Goal: Task Accomplishment & Management: Manage account settings

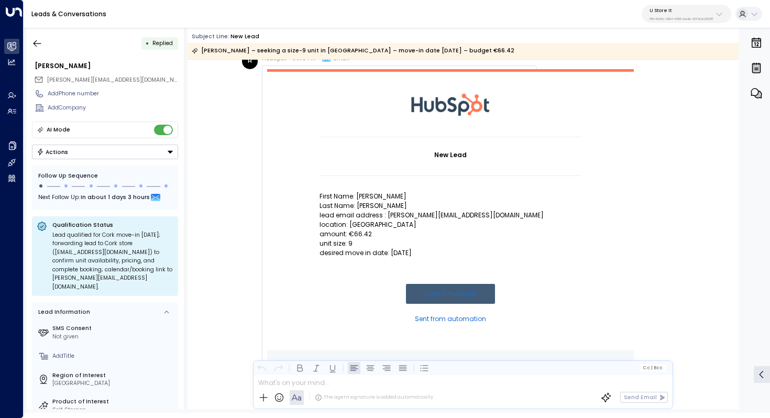
scroll to position [9, 0]
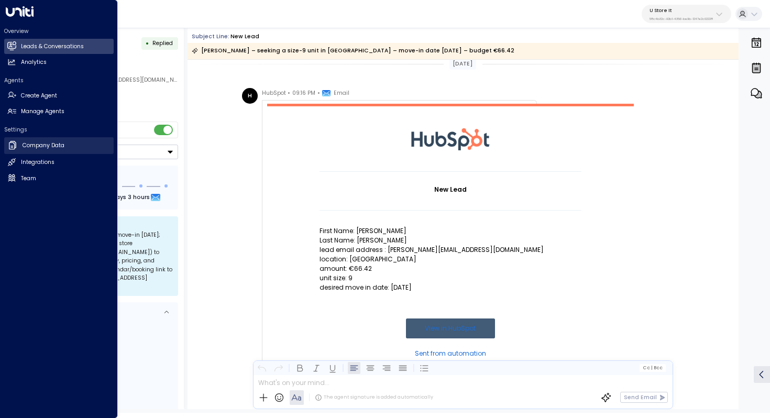
click at [54, 144] on h2 "Company Data" at bounding box center [44, 145] width 42 height 8
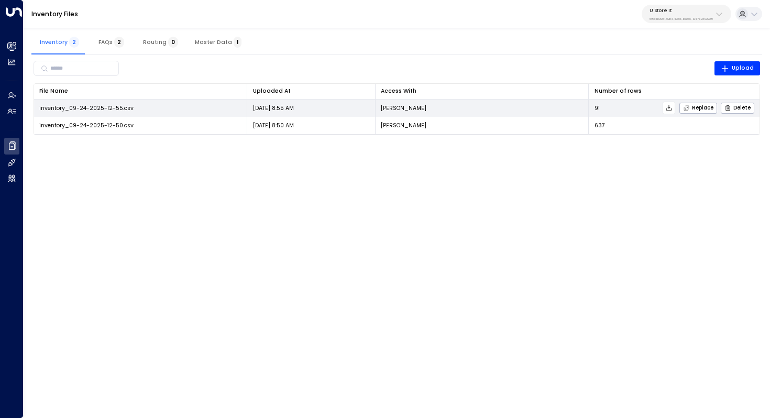
click at [665, 108] on button at bounding box center [668, 108] width 13 height 13
click at [670, 108] on icon at bounding box center [668, 107] width 7 height 7
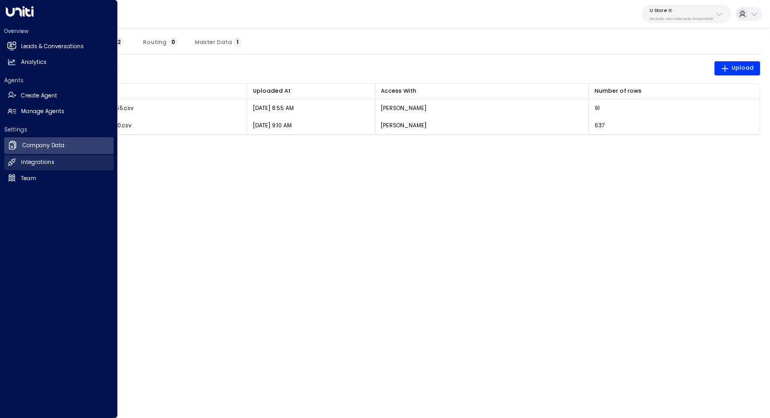
click at [43, 159] on h2 "Integrations" at bounding box center [38, 162] width 34 height 8
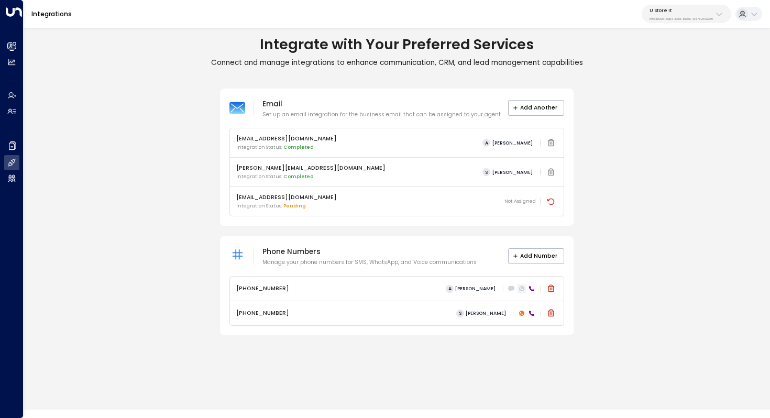
click at [520, 289] on icon at bounding box center [521, 288] width 5 height 5
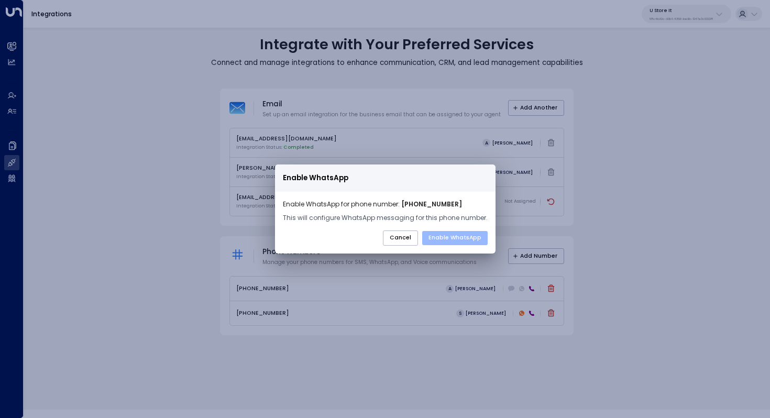
click at [458, 237] on button "Enable WhatsApp" at bounding box center [454, 238] width 65 height 15
click at [403, 237] on button "Cancel" at bounding box center [400, 238] width 35 height 16
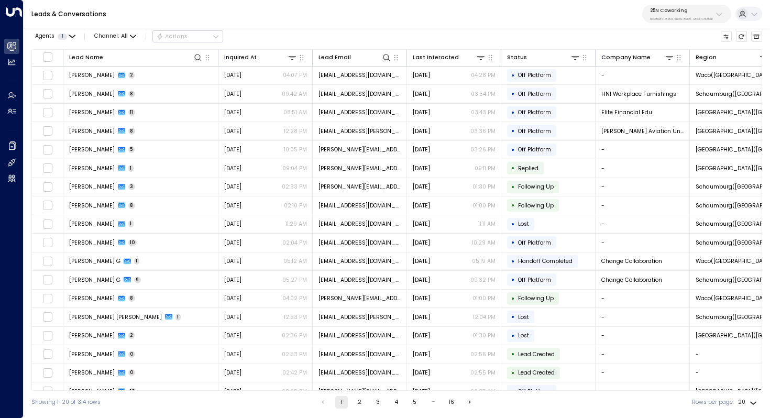
click at [667, 19] on p "3b9800f4-81ca-4ec0-8758-72fbe4763f36" at bounding box center [681, 19] width 63 height 4
type input "**********"
click at [667, 77] on span "ID: 58c4b32c-92b1-4356-be9b-1247e2c02228" at bounding box center [700, 76] width 108 height 7
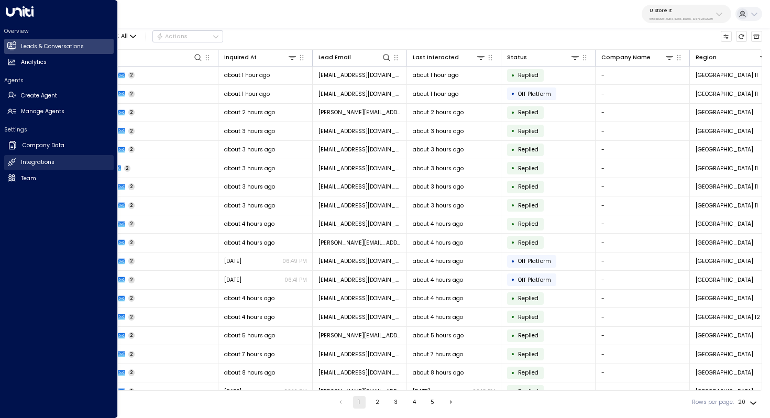
click at [44, 159] on h2 "Integrations" at bounding box center [38, 162] width 34 height 8
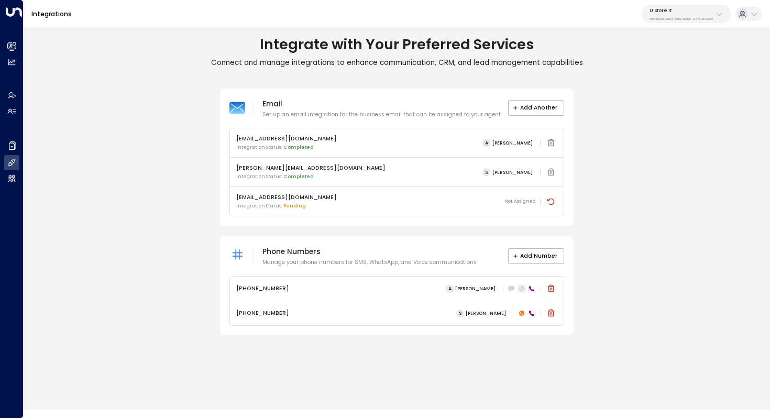
click at [521, 288] on icon at bounding box center [521, 288] width 5 height 5
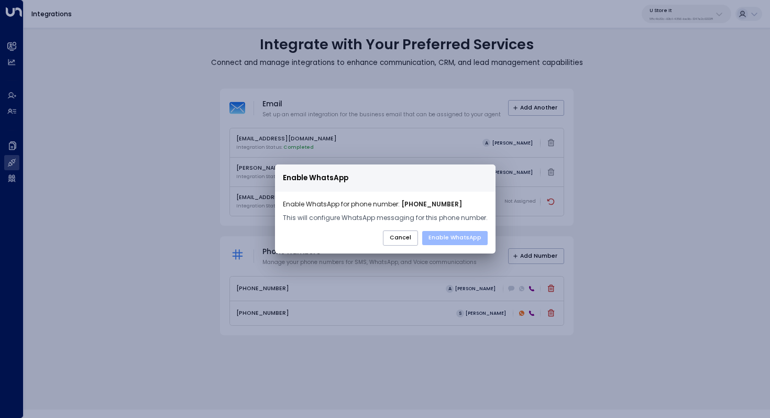
click at [462, 238] on button "Enable WhatsApp" at bounding box center [454, 238] width 65 height 15
click at [466, 237] on button "Enable WhatsApp" at bounding box center [454, 238] width 65 height 15
click at [408, 237] on button "Cancel" at bounding box center [400, 238] width 35 height 16
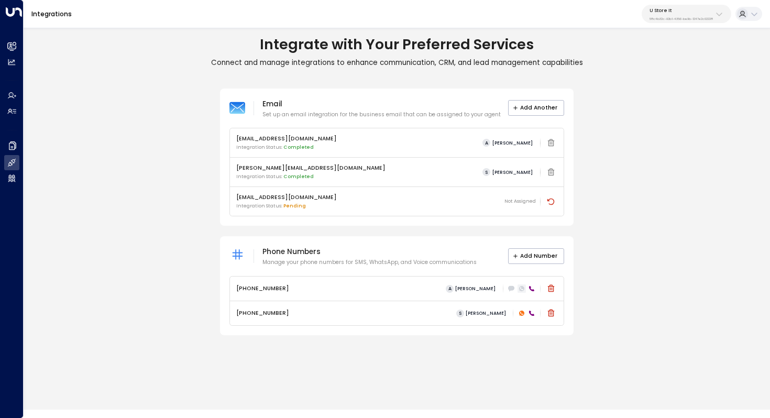
click at [521, 287] on icon at bounding box center [521, 288] width 5 height 5
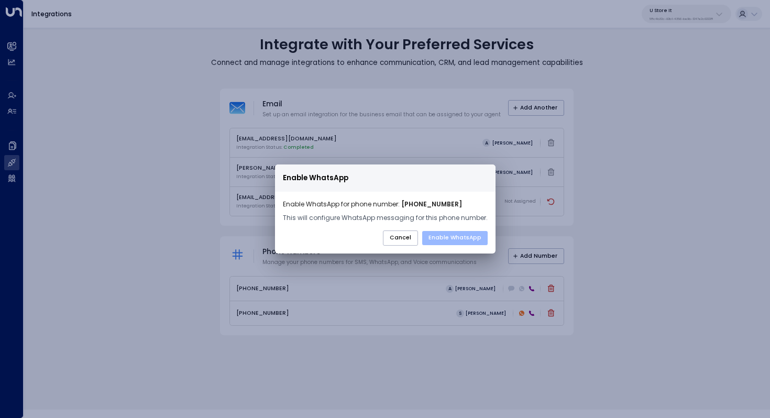
click at [446, 241] on button "Enable WhatsApp" at bounding box center [454, 238] width 65 height 15
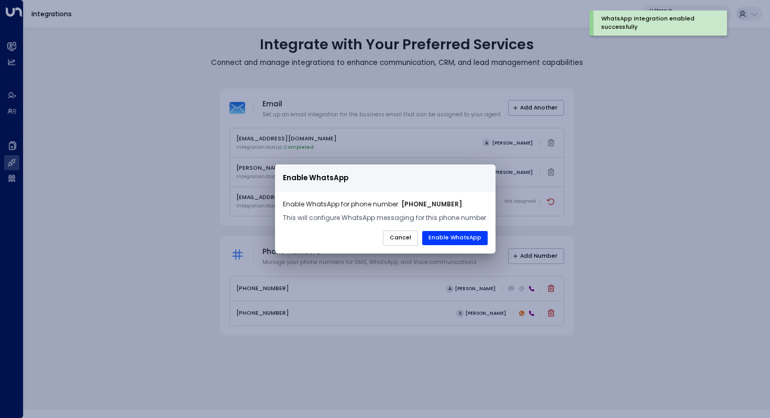
click at [404, 241] on button "Cancel" at bounding box center [400, 238] width 35 height 16
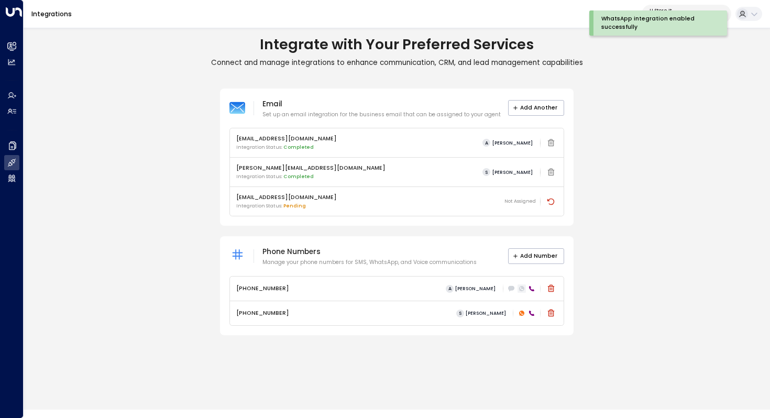
click at [523, 288] on icon at bounding box center [521, 288] width 5 height 5
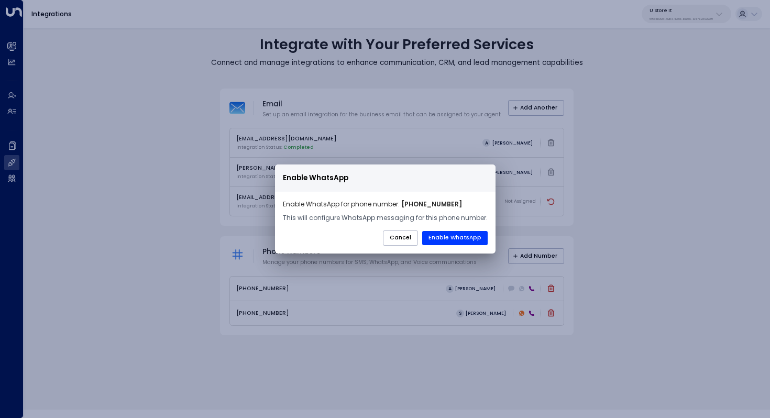
click at [86, 145] on div "Enable WhatsApp Enable WhatsApp for phone number: [PHONE_NUMBER] This will conf…" at bounding box center [385, 209] width 770 height 418
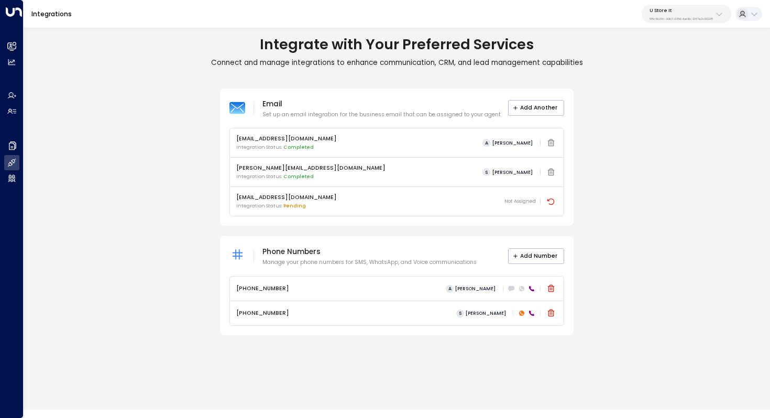
click at [662, 17] on p "58c4b32c-92b1-4356-be9b-1247e2c02228" at bounding box center [680, 19] width 63 height 4
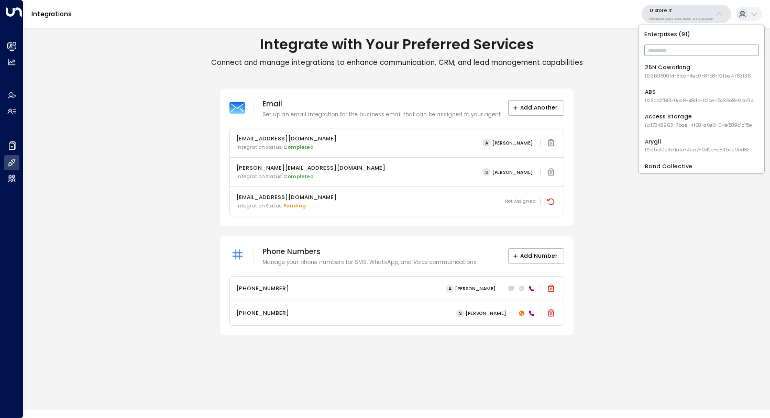
click at [671, 120] on div "Access Storage ID: 17248963-7bae-4f68-a6e0-04e589c1c15e" at bounding box center [697, 121] width 107 height 16
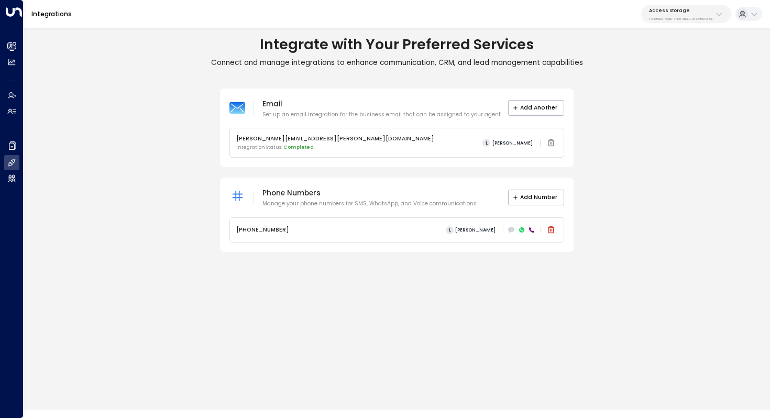
click at [690, 10] on p "Access Storage" at bounding box center [681, 10] width 64 height 6
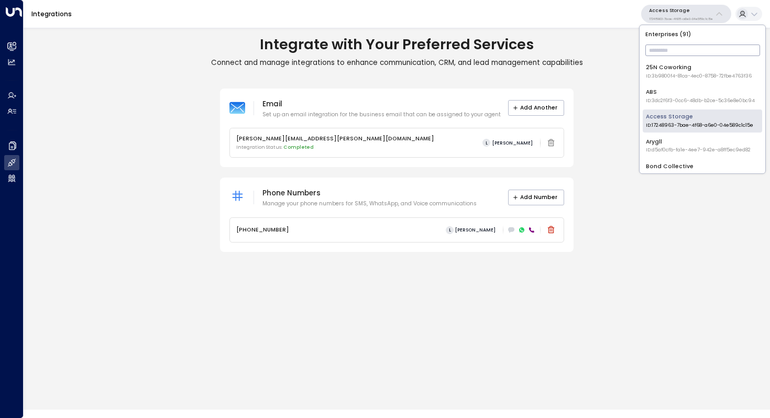
scroll to position [21, 0]
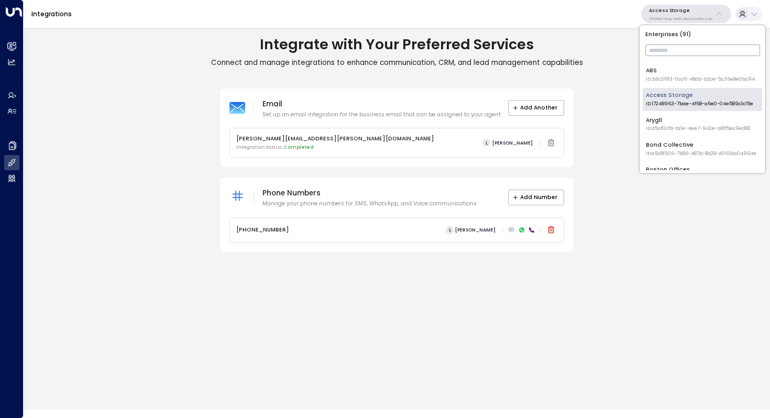
click at [677, 142] on div "Bond Collective ID: e5c8f306-7b86-487b-8d28-d066bc04964e" at bounding box center [700, 149] width 110 height 16
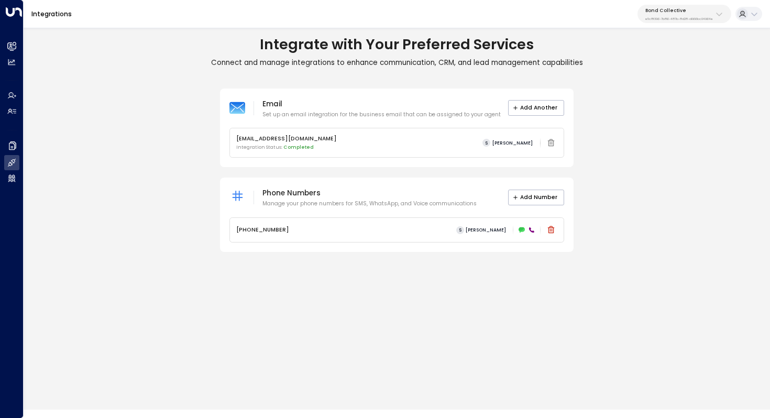
click at [710, 15] on div "Bond Collective e5c8f306-7b86-487b-8d28-d066bc04964e" at bounding box center [679, 14] width 68 height 14
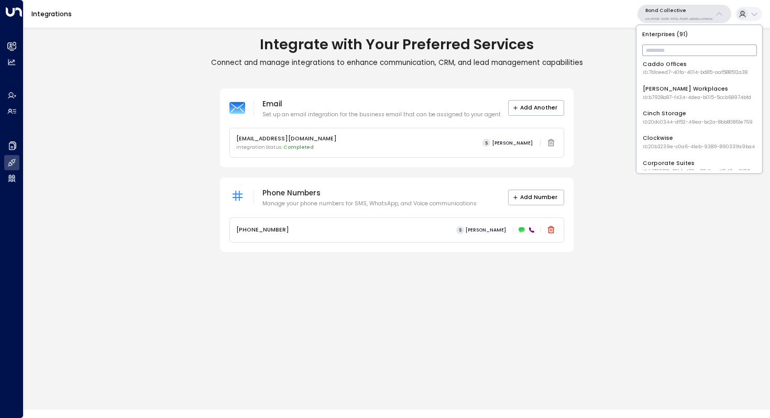
scroll to position [180, 0]
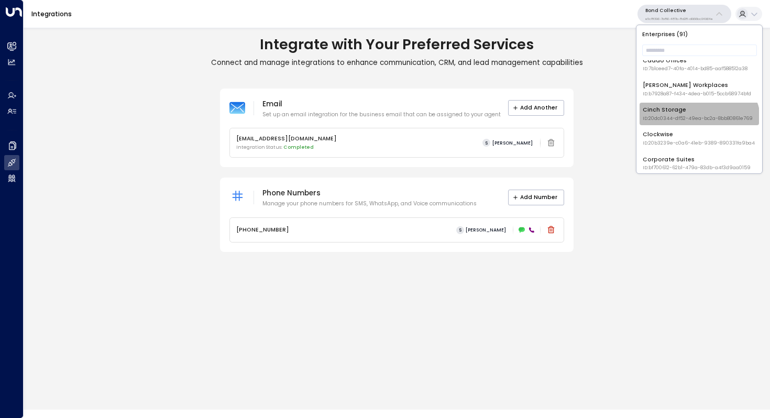
click at [697, 124] on li "Cinch Storage ID: 20dc0344-df52-49ea-bc2a-8bb80861e769" at bounding box center [698, 114] width 119 height 23
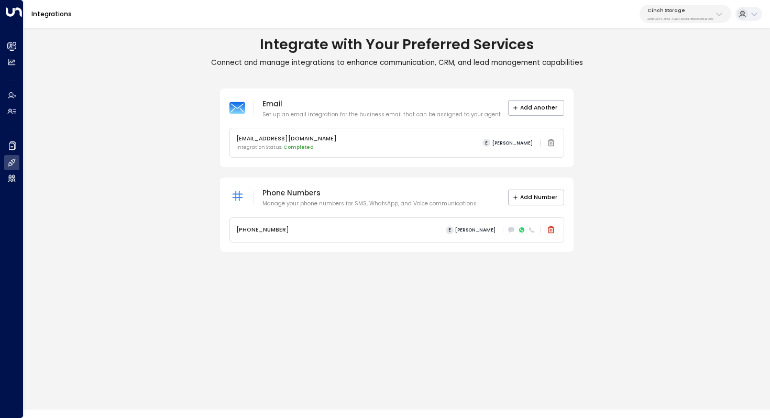
click at [683, 17] on p "20dc0344-df52-49ea-bc2a-8bb80861e769" at bounding box center [679, 19] width 65 height 4
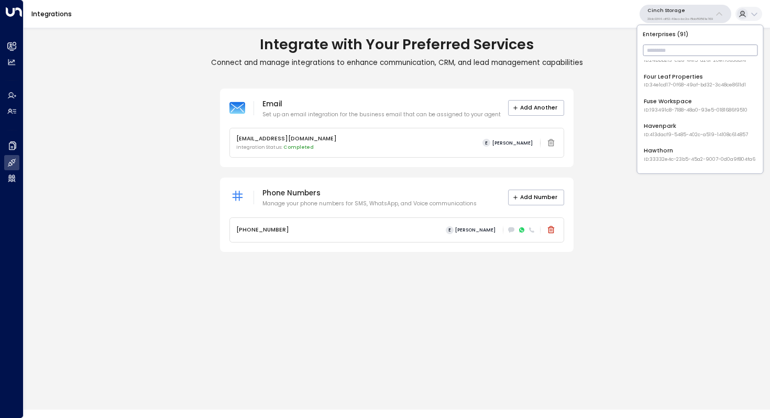
scroll to position [555, 0]
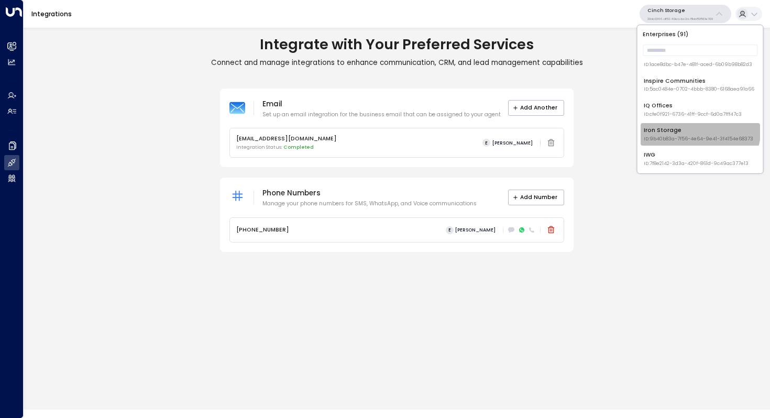
click at [687, 127] on div "Iron Storage ID: 9b40b83a-7f56-4e64-9e41-3f4154e68373" at bounding box center [697, 134] width 109 height 16
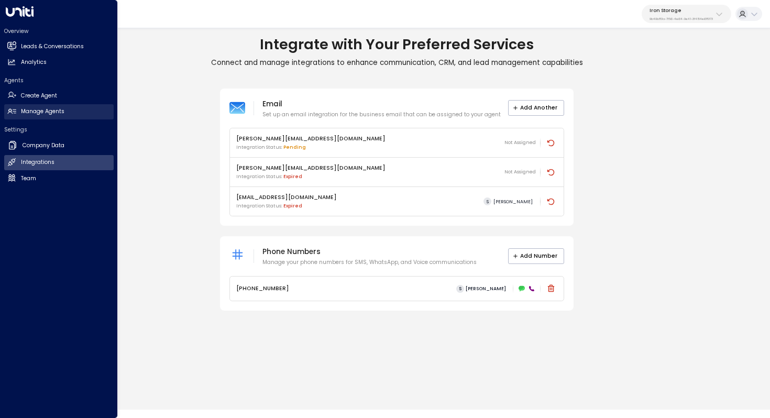
click at [51, 107] on link "Manage Agents Manage Agents" at bounding box center [58, 111] width 109 height 15
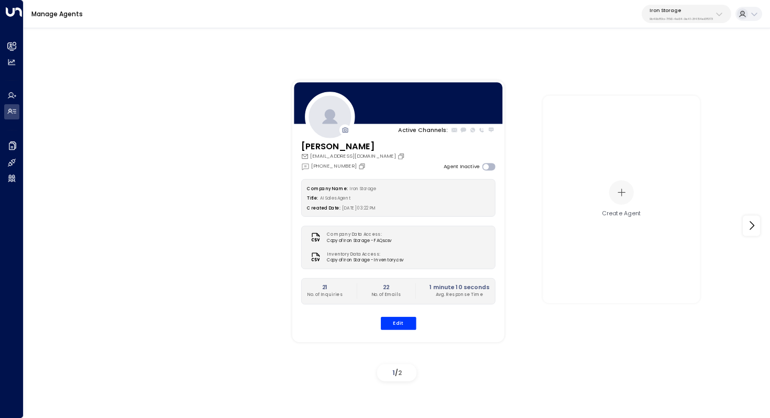
click at [683, 8] on p "Iron Storage" at bounding box center [680, 10] width 63 height 6
type input "*******"
click at [688, 67] on div "U Store It ID: 58c4b32c-92b1-4356-be9b-1247e2c02228" at bounding box center [699, 71] width 108 height 16
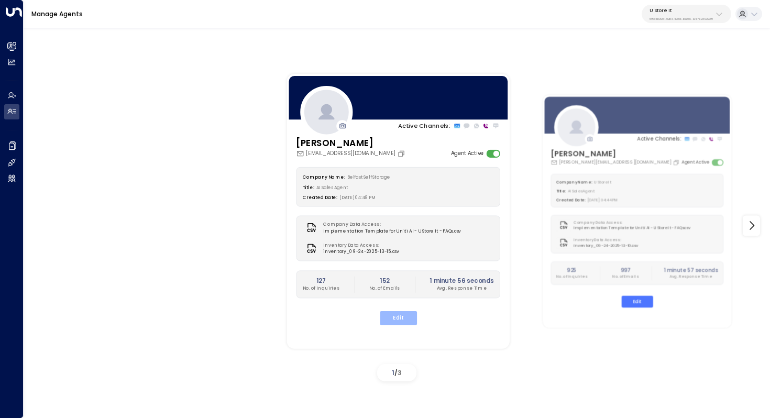
click at [406, 314] on button "Edit" at bounding box center [397, 318] width 37 height 14
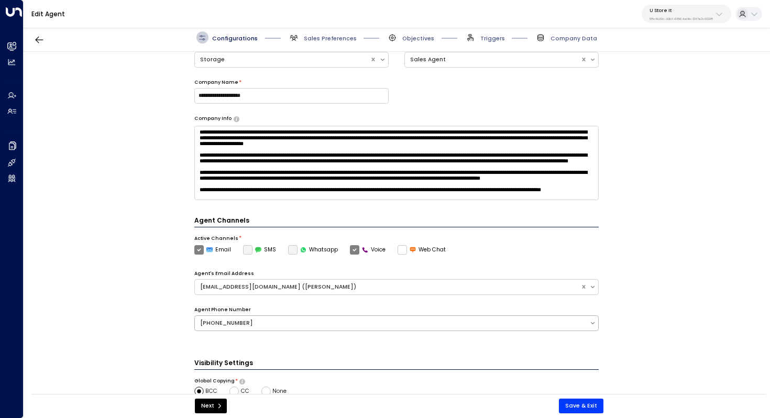
scroll to position [80, 0]
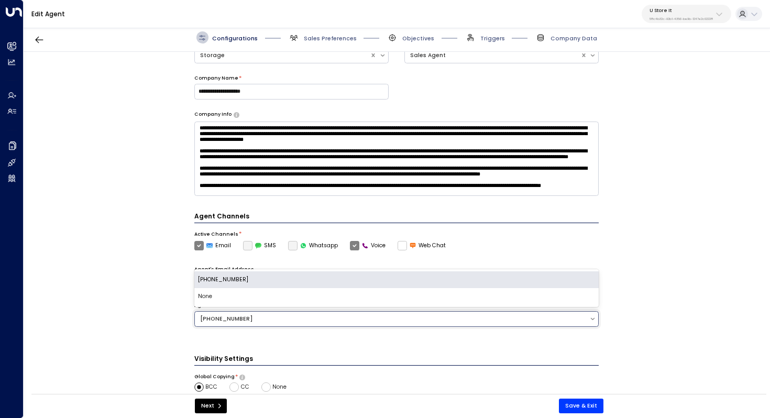
drag, startPoint x: 242, startPoint y: 317, endPoint x: 228, endPoint y: 317, distance: 14.7
click at [228, 317] on div "[PHONE_NUMBER]" at bounding box center [392, 319] width 384 height 8
copy div "447878754118"
click at [626, 192] on div "**********" at bounding box center [396, 225] width 745 height 347
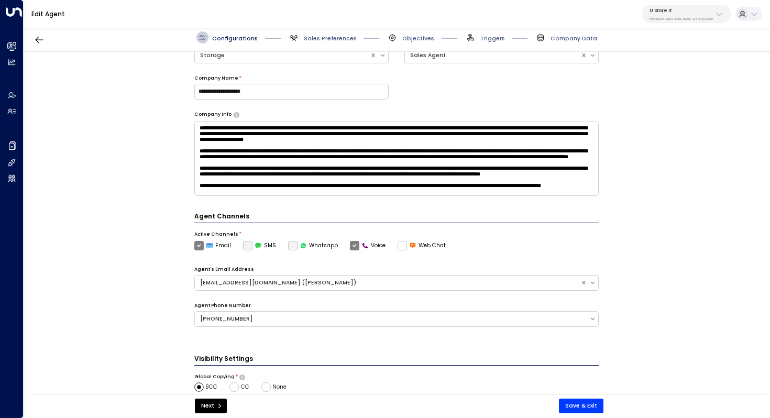
scroll to position [0, 0]
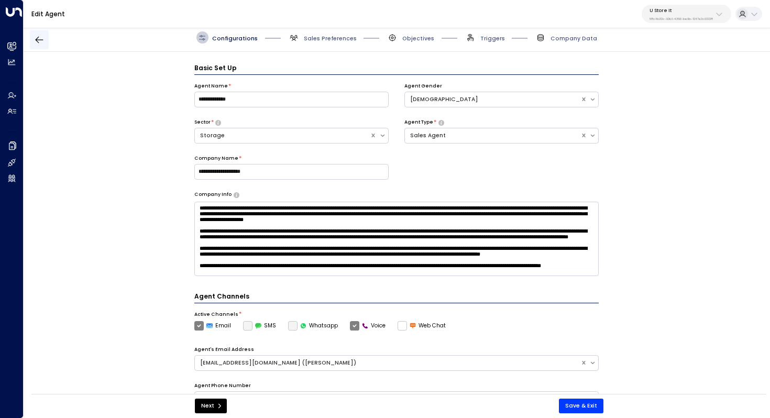
click at [38, 40] on icon "button" at bounding box center [39, 40] width 10 height 10
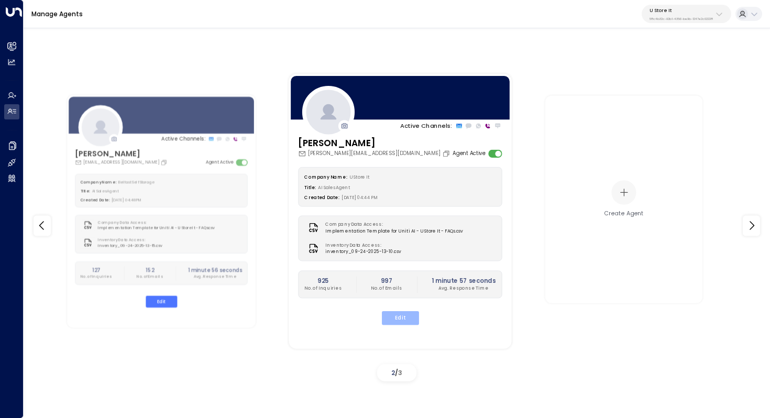
click at [407, 315] on button "Edit" at bounding box center [400, 318] width 37 height 14
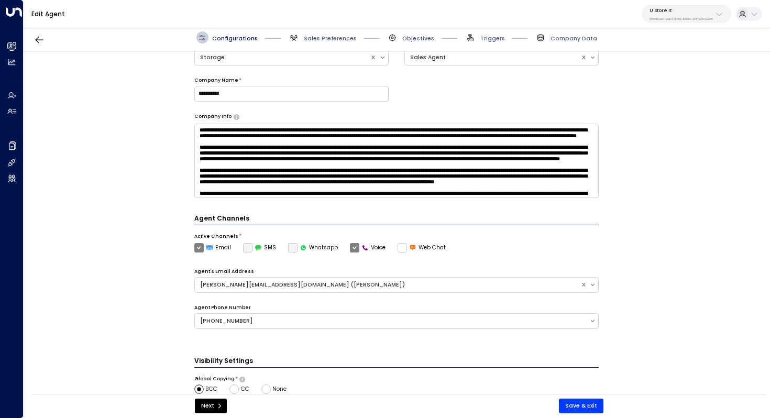
scroll to position [104, 0]
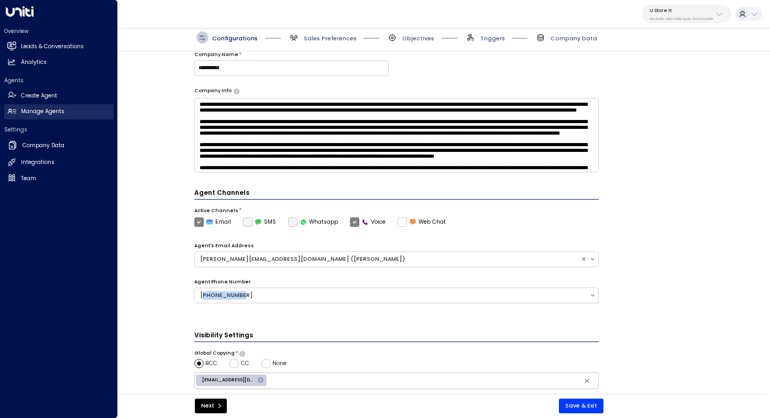
click at [44, 108] on h2 "Manage Agents" at bounding box center [42, 111] width 43 height 8
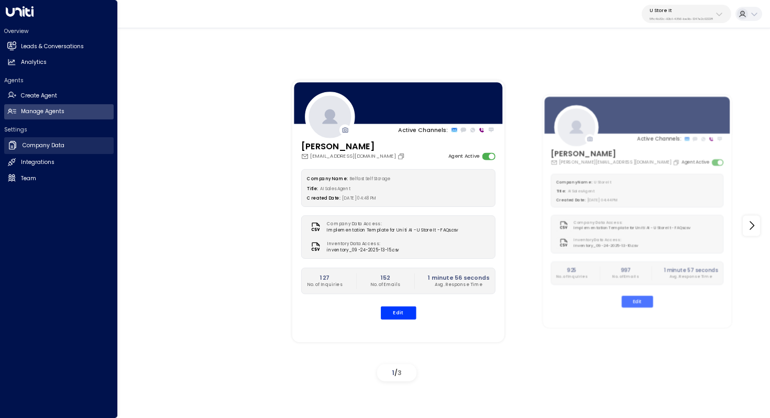
click at [41, 152] on link "Company Data Company Data" at bounding box center [58, 145] width 109 height 17
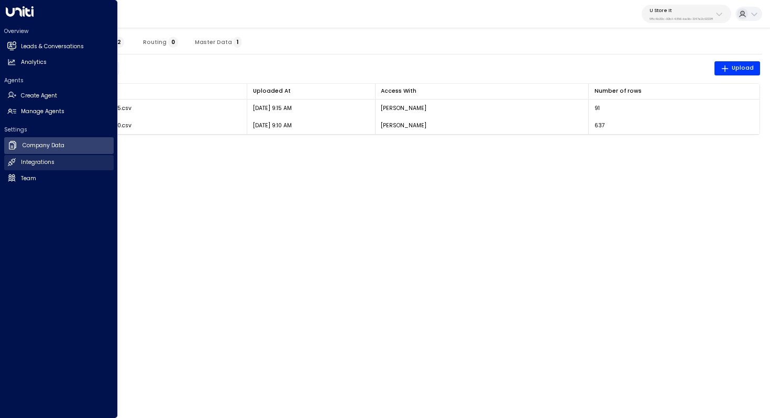
click at [36, 166] on h2 "Integrations" at bounding box center [38, 162] width 34 height 8
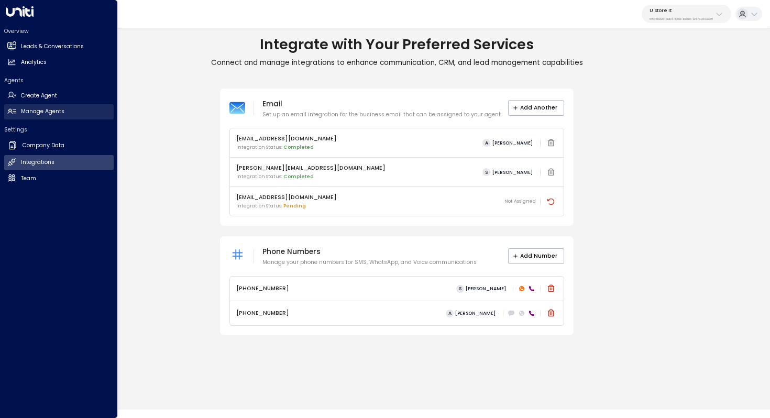
click at [61, 109] on h2 "Manage Agents" at bounding box center [42, 111] width 43 height 8
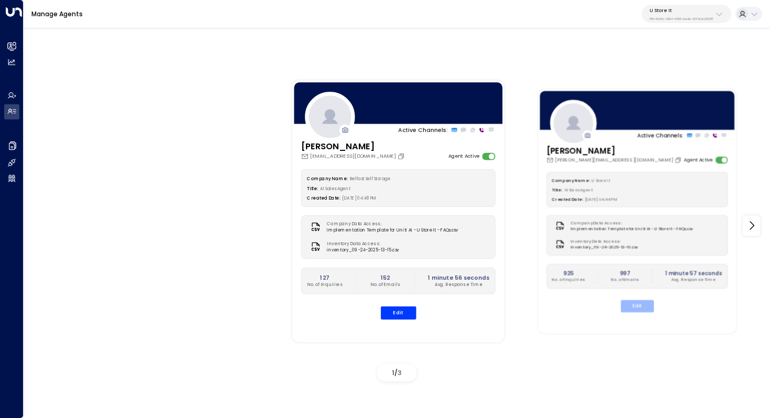
click at [643, 306] on button "Edit" at bounding box center [636, 306] width 33 height 12
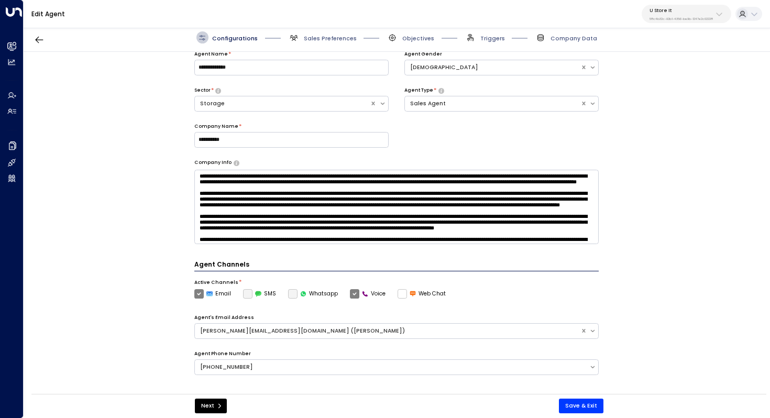
scroll to position [86, 0]
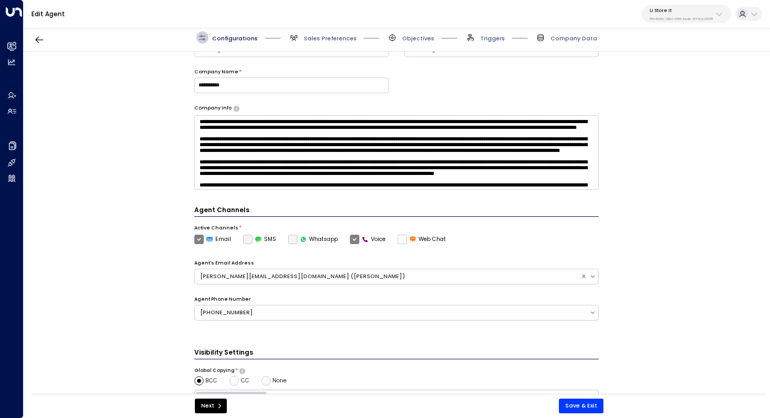
click at [289, 236] on label "Whatsapp" at bounding box center [313, 239] width 50 height 9
click at [289, 239] on label "Whatsapp" at bounding box center [313, 239] width 50 height 9
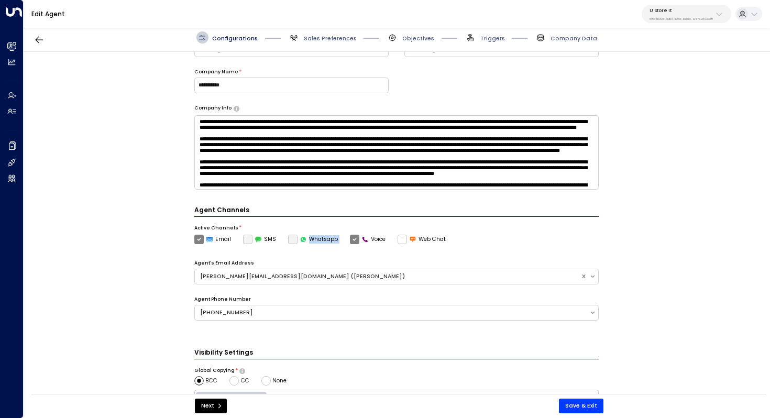
click at [289, 239] on label "Whatsapp" at bounding box center [313, 239] width 50 height 9
click at [141, 286] on div "**********" at bounding box center [396, 225] width 745 height 347
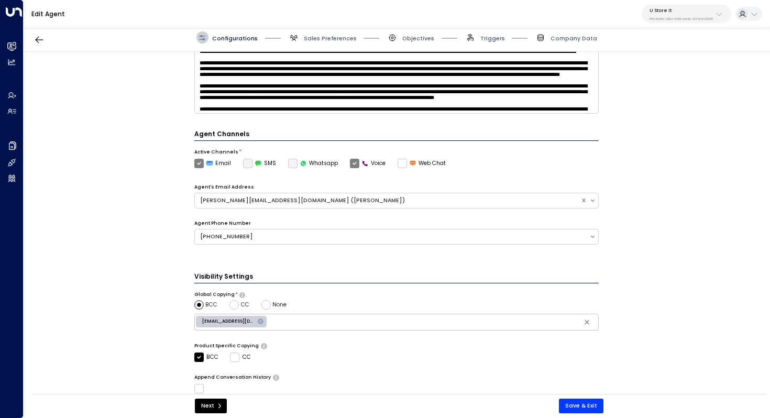
scroll to position [142, 0]
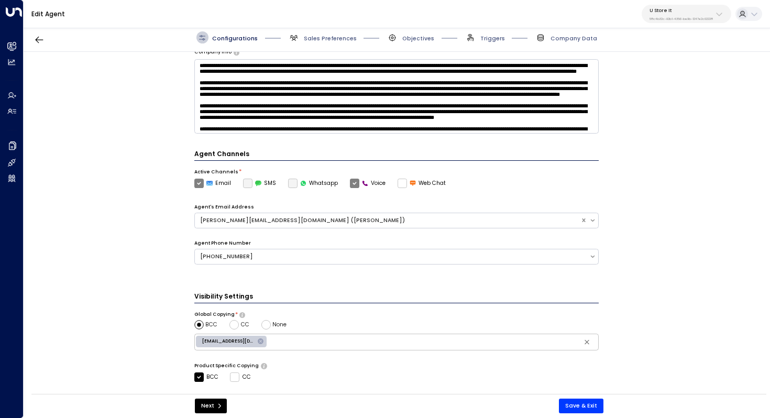
click at [290, 182] on label "Whatsapp" at bounding box center [313, 183] width 50 height 9
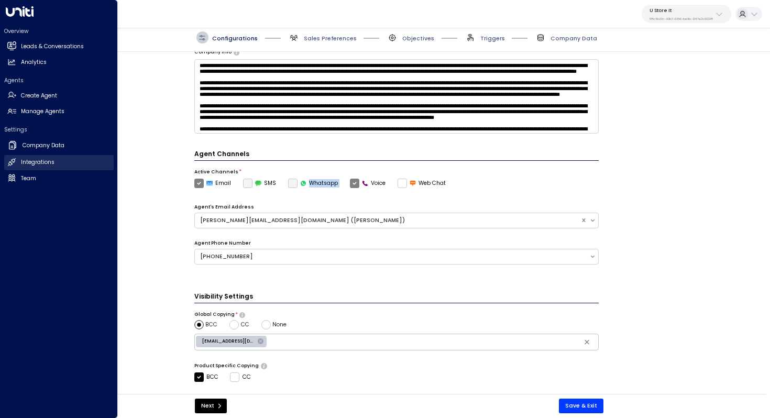
click at [28, 163] on h2 "Integrations" at bounding box center [38, 162] width 34 height 8
